Goal: Task Accomplishment & Management: Manage account settings

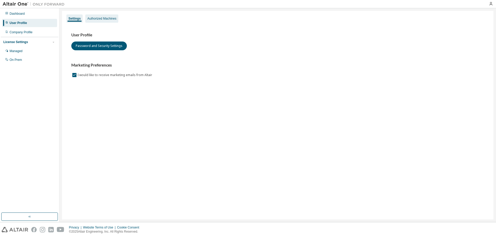
click at [93, 15] on div "Authorized Machines" at bounding box center [101, 18] width 33 height 8
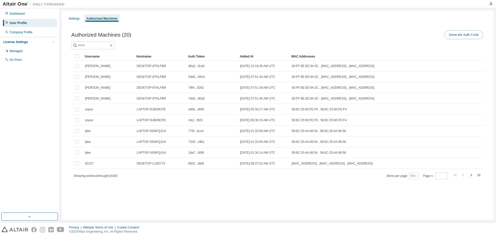
click at [465, 34] on button "Generate Auth Code" at bounding box center [463, 34] width 39 height 9
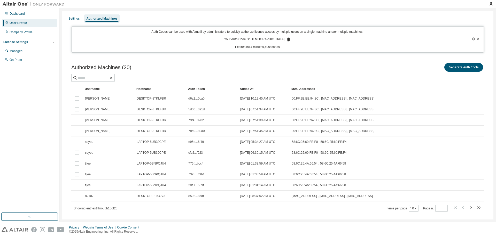
click at [275, 72] on div "Authorized Machines (20) Generate Auth Code" at bounding box center [277, 67] width 413 height 11
click at [238, 71] on div "Authorized Machines (20) Generate Auth Code" at bounding box center [277, 67] width 413 height 11
